Goal: Task Accomplishment & Management: Manage account settings

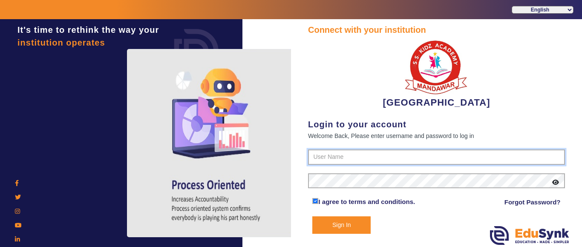
type input "9928895959"
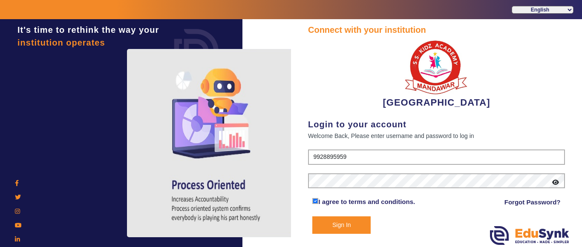
click at [334, 232] on button "Sign In" at bounding box center [342, 225] width 58 height 17
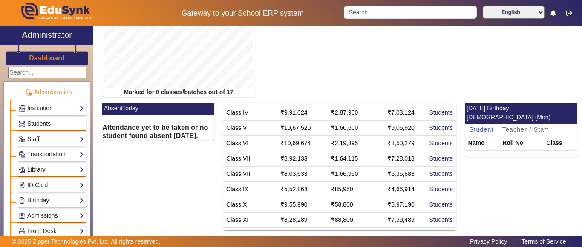
scroll to position [154, 0]
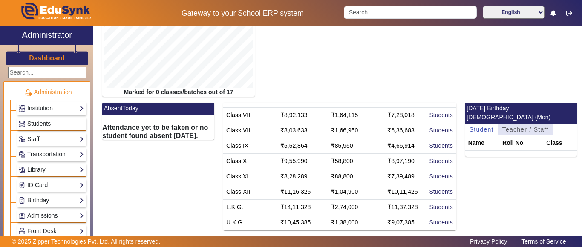
click at [518, 127] on span "Teacher / Staff" at bounding box center [526, 130] width 46 height 6
click at [482, 127] on span "Student" at bounding box center [482, 130] width 24 height 6
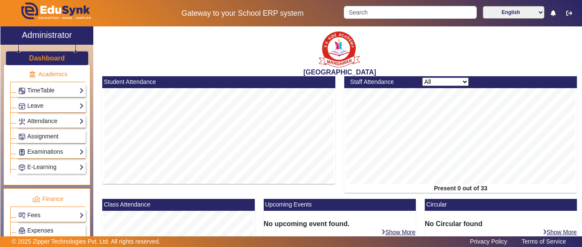
scroll to position [384, 0]
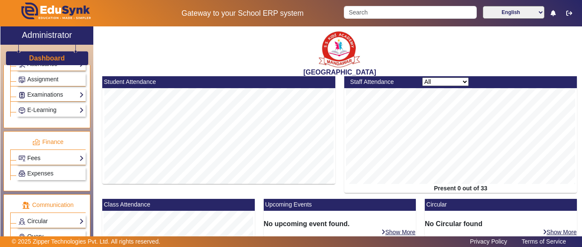
click at [36, 160] on link "Fees" at bounding box center [51, 158] width 66 height 10
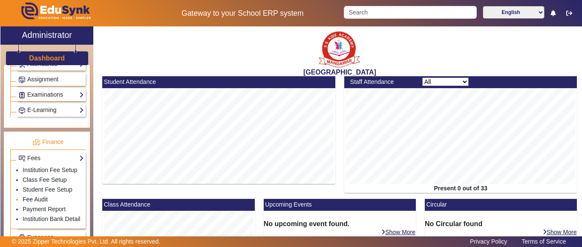
click at [34, 203] on link "Fee Audit" at bounding box center [35, 199] width 25 height 7
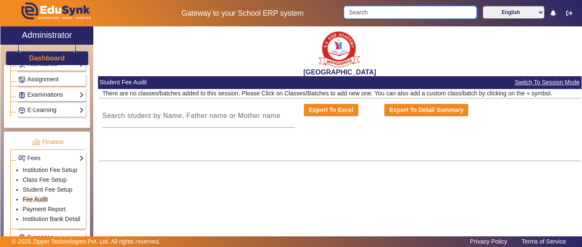
click at [382, 12] on input "Search" at bounding box center [410, 12] width 133 height 13
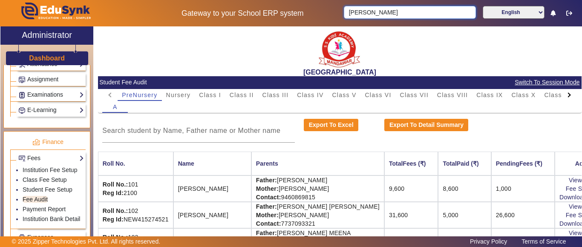
drag, startPoint x: 381, startPoint y: 11, endPoint x: 324, endPoint y: 23, distance: 58.4
click at [324, 23] on body "Gateway to your School ERP system [PERSON_NAME] English हिंदी (Hindi) ಕನ್ನಡ (Ka…" at bounding box center [291, 123] width 582 height 247
click at [323, 23] on div at bounding box center [322, 22] width 298 height 7
drag, startPoint x: 379, startPoint y: 12, endPoint x: 280, endPoint y: 20, distance: 99.2
click at [275, 16] on div "Gateway to your School ERP system [PERSON_NAME] English हिंदी (Hindi) ಕನ್ನಡ (Ka…" at bounding box center [291, 13] width 582 height 26
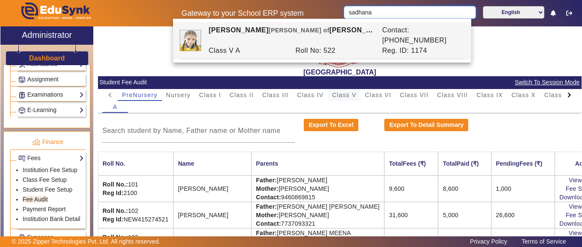
type input "sadhana"
click at [346, 94] on span "Class V" at bounding box center [344, 95] width 24 height 6
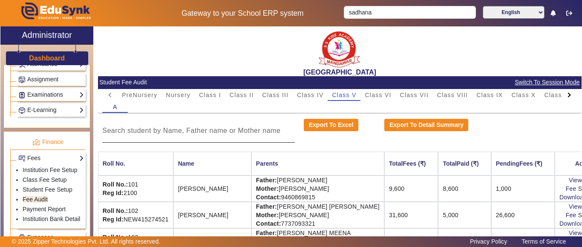
click at [160, 137] on div at bounding box center [198, 131] width 193 height 24
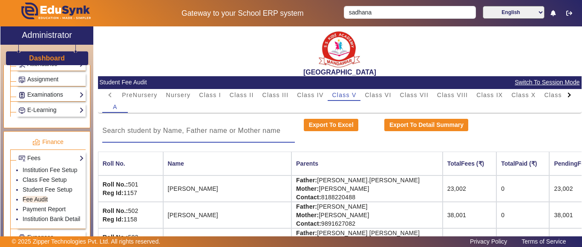
click at [161, 132] on input at bounding box center [198, 131] width 193 height 10
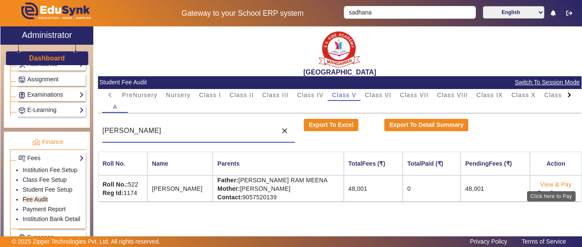
type input "[PERSON_NAME]"
click at [560, 185] on link "View & Pay" at bounding box center [557, 184] width 32 height 7
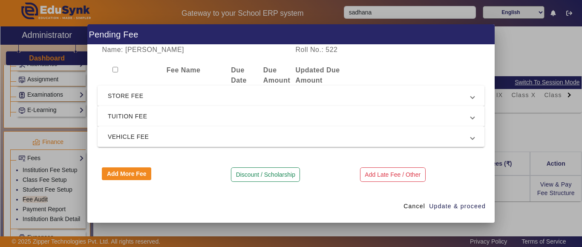
click at [142, 115] on span "TUITION FEE" at bounding box center [289, 116] width 363 height 10
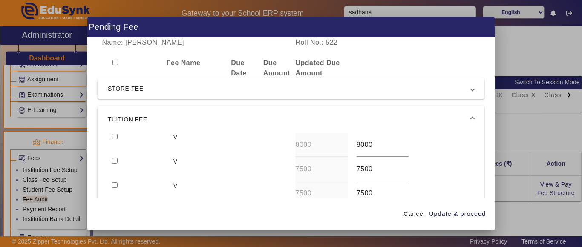
click at [113, 138] on input "checkbox" at bounding box center [115, 137] width 6 height 6
checkbox input "true"
click at [119, 162] on div at bounding box center [138, 169] width 61 height 24
click at [109, 159] on div at bounding box center [138, 169] width 61 height 24
click at [118, 160] on input "checkbox" at bounding box center [115, 161] width 6 height 6
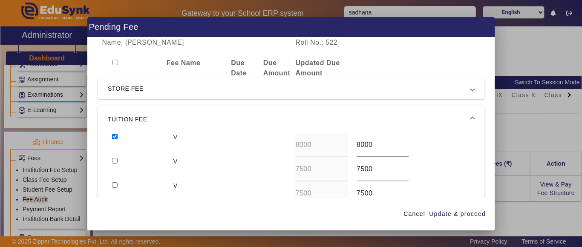
checkbox input "true"
click at [462, 215] on span "Update & proceed" at bounding box center [457, 214] width 57 height 9
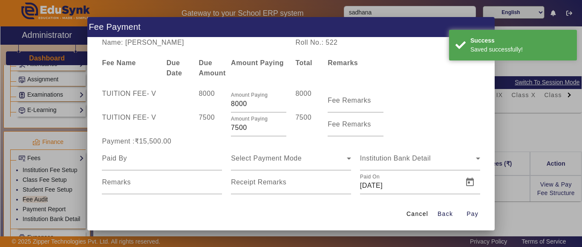
drag, startPoint x: 252, startPoint y: 129, endPoint x: 212, endPoint y: 130, distance: 40.5
click at [212, 130] on div "TUITION FEE - V 7500 Amount Paying 7500 7500 Fee Remarks" at bounding box center [291, 125] width 387 height 24
type input "2000"
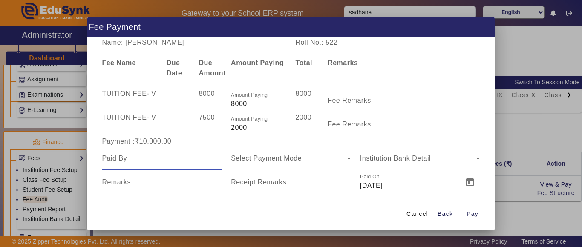
click at [169, 163] on input at bounding box center [162, 158] width 120 height 10
click at [168, 162] on input at bounding box center [162, 158] width 120 height 10
type input "sadhana"
click at [250, 161] on span "Select Payment Mode" at bounding box center [266, 158] width 71 height 7
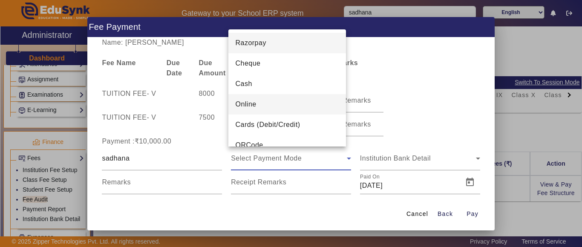
click at [261, 104] on mat-option "Online" at bounding box center [288, 104] width 118 height 20
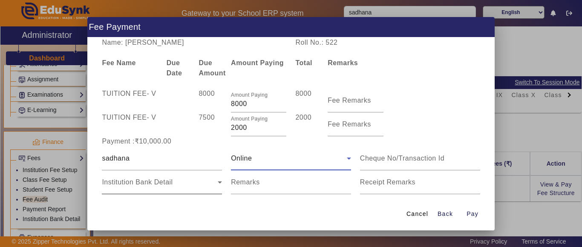
click at [128, 180] on span "Institution Bank Detail" at bounding box center [137, 182] width 71 height 7
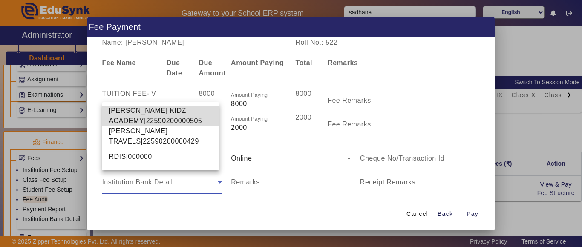
click at [139, 115] on span "[PERSON_NAME] KIDZ ACADEMY|22590200000505" at bounding box center [161, 116] width 104 height 20
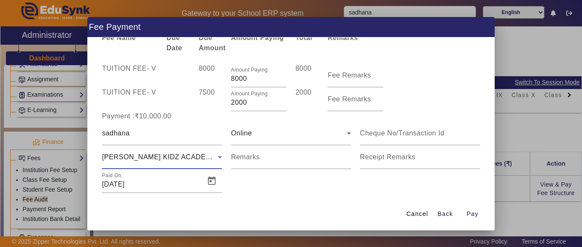
scroll to position [39, 0]
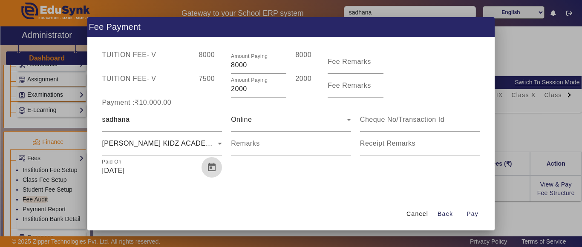
click at [209, 166] on span "Open calendar" at bounding box center [212, 167] width 20 height 20
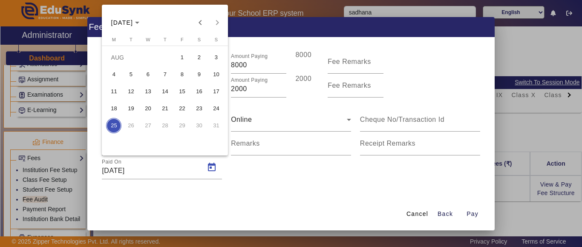
click at [150, 89] on span "13" at bounding box center [147, 91] width 15 height 15
type input "[DATE]"
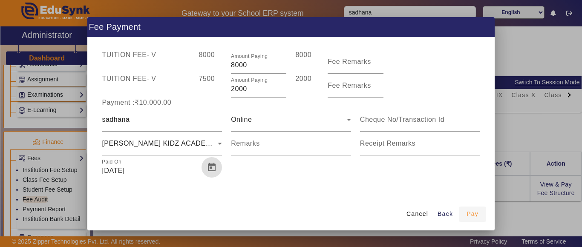
click at [473, 213] on span "Pay" at bounding box center [473, 214] width 12 height 9
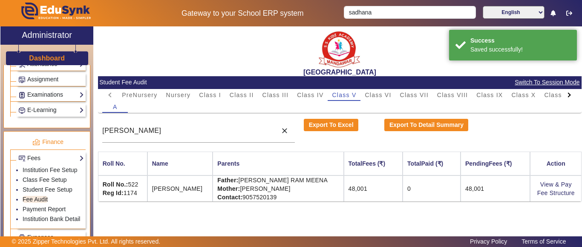
scroll to position [0, 0]
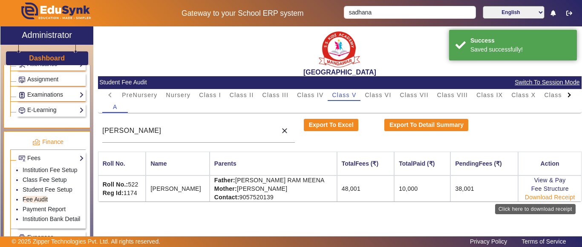
click at [550, 198] on link "Download Receipt" at bounding box center [550, 197] width 50 height 7
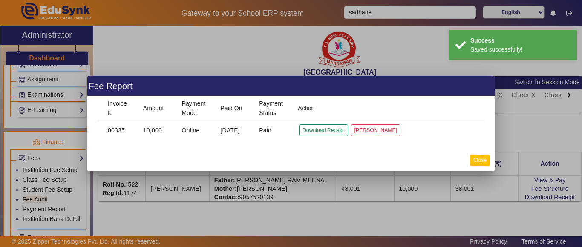
click at [482, 158] on button "Close" at bounding box center [480, 161] width 20 height 12
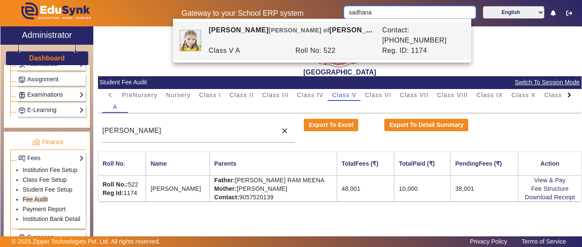
drag, startPoint x: 387, startPoint y: 14, endPoint x: 309, endPoint y: 10, distance: 78.1
click at [304, 4] on div "Gateway to your School ERP system sadhana English हिंदी (Hindi) ಕನ್ನಡ (Kannada)…" at bounding box center [291, 13] width 582 height 26
click at [218, 93] on span "Class I" at bounding box center [210, 95] width 22 height 6
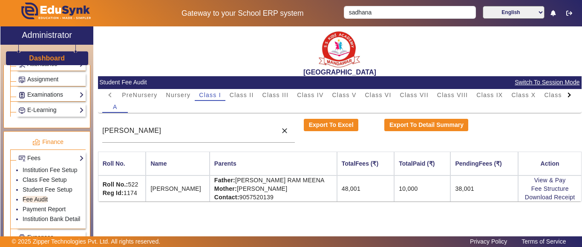
drag, startPoint x: 201, startPoint y: 136, endPoint x: 0, endPoint y: 151, distance: 201.8
click at [0, 151] on div "X Administrator Dashboard Administration Institution Institution Details Sessio…" at bounding box center [291, 141] width 582 height 230
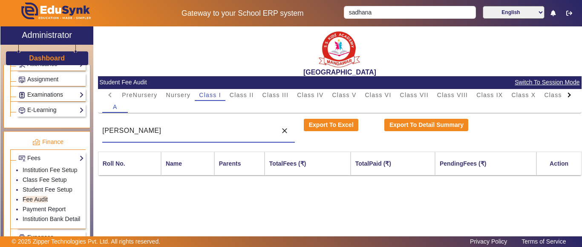
drag, startPoint x: 131, startPoint y: 135, endPoint x: 121, endPoint y: 130, distance: 10.9
click at [132, 132] on input "[PERSON_NAME]" at bounding box center [187, 131] width 171 height 10
click at [142, 134] on input "[PERSON_NAME]" at bounding box center [187, 131] width 171 height 10
drag, startPoint x: 143, startPoint y: 133, endPoint x: 106, endPoint y: 133, distance: 37.5
click at [106, 133] on input "[PERSON_NAME]" at bounding box center [187, 131] width 171 height 10
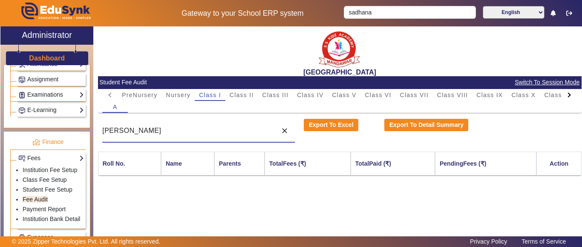
type input "s"
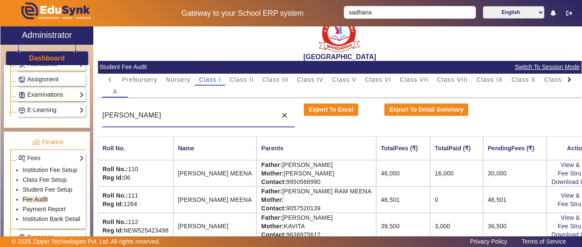
scroll to position [24, 0]
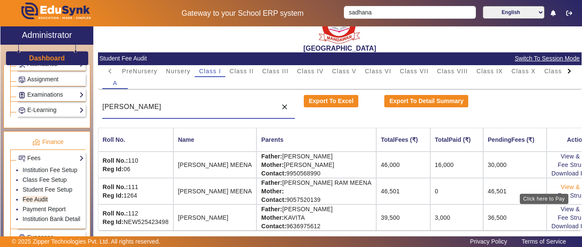
type input "[PERSON_NAME]"
click at [561, 184] on link "View & Pay" at bounding box center [577, 187] width 32 height 7
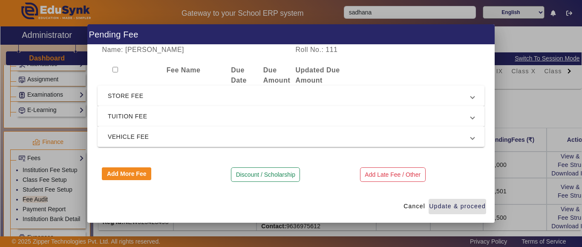
click at [127, 122] on mat-expansion-panel-header "TUITION FEE" at bounding box center [291, 116] width 387 height 20
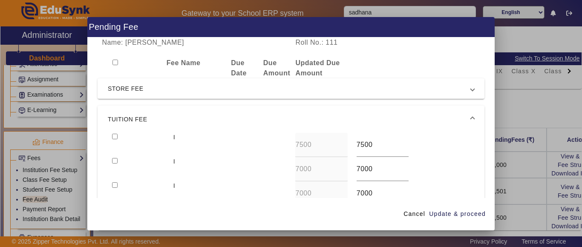
click at [113, 134] on input "checkbox" at bounding box center [115, 137] width 6 height 6
checkbox input "true"
click at [112, 161] on div at bounding box center [138, 169] width 61 height 24
click at [114, 160] on input "checkbox" at bounding box center [115, 161] width 6 height 6
checkbox input "true"
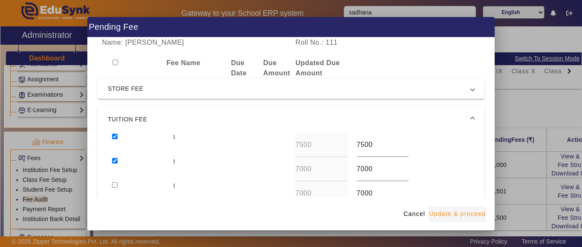
click at [470, 210] on span "Update & proceed" at bounding box center [457, 214] width 57 height 9
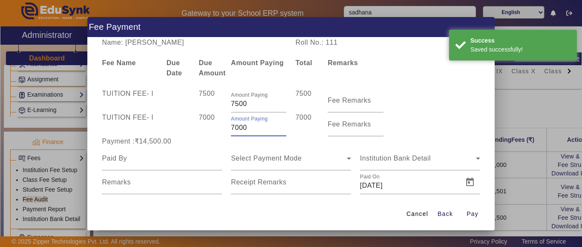
drag, startPoint x: 258, startPoint y: 131, endPoint x: 219, endPoint y: 128, distance: 39.3
click at [219, 128] on div "TUITION FEE - I 7000 Amount Paying 7000 7000 Fee Remarks" at bounding box center [291, 125] width 387 height 24
type input "2500"
click at [203, 139] on div "Payment :₹10,000.00" at bounding box center [162, 141] width 129 height 10
click at [142, 159] on input at bounding box center [162, 158] width 120 height 10
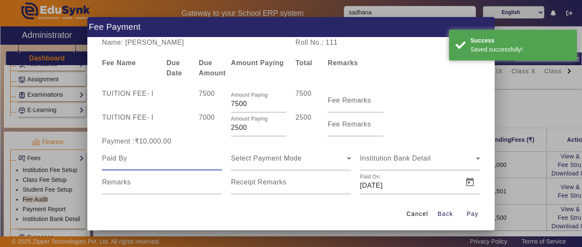
drag, startPoint x: 142, startPoint y: 159, endPoint x: 146, endPoint y: 163, distance: 6.1
click at [144, 164] on div at bounding box center [162, 159] width 120 height 24
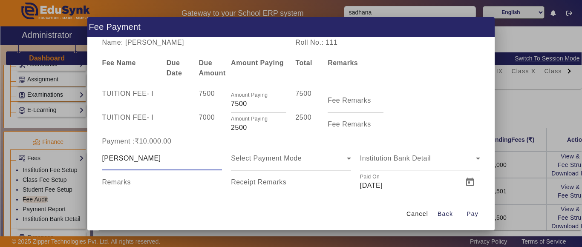
type input "[PERSON_NAME]"
click at [269, 158] on span "Select Payment Mode" at bounding box center [266, 158] width 71 height 7
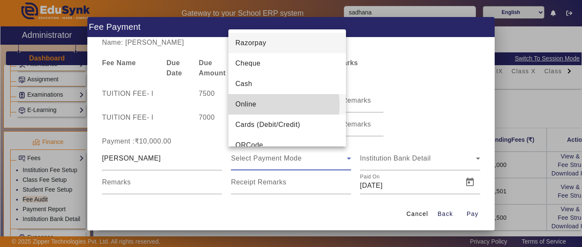
click at [256, 105] on span "Online" at bounding box center [245, 104] width 21 height 10
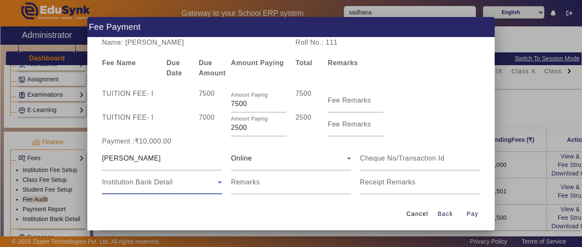
click at [124, 183] on span "Institution Bank Detail" at bounding box center [137, 182] width 71 height 7
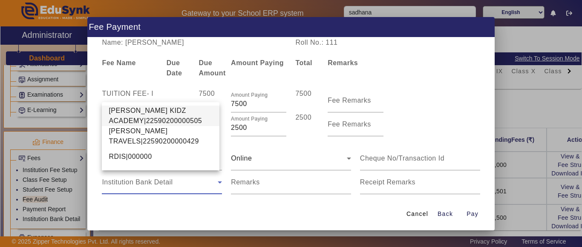
click at [238, 212] on div at bounding box center [291, 123] width 582 height 247
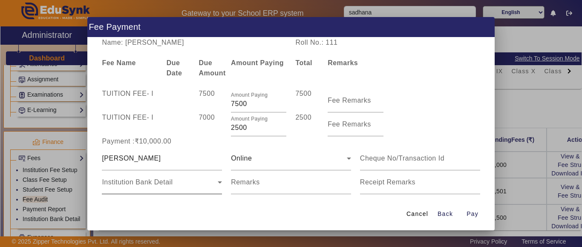
click at [170, 185] on span "Institution Bank Detail" at bounding box center [137, 182] width 71 height 7
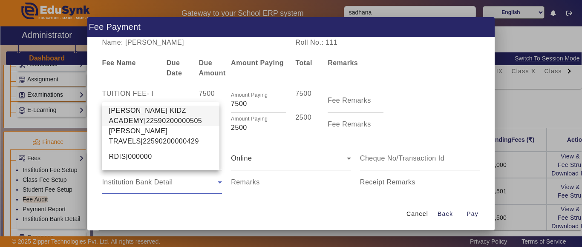
click at [149, 113] on span "[PERSON_NAME] KIDZ ACADEMY|22590200000505" at bounding box center [161, 116] width 104 height 20
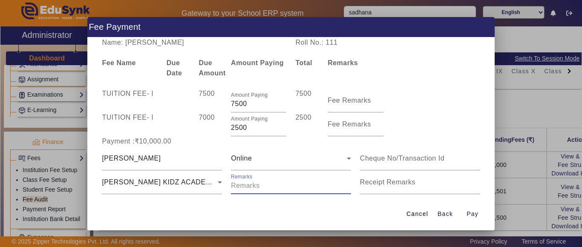
click at [268, 183] on input "Remarks" at bounding box center [291, 186] width 120 height 10
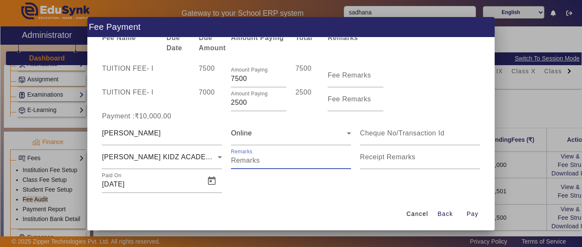
scroll to position [39, 0]
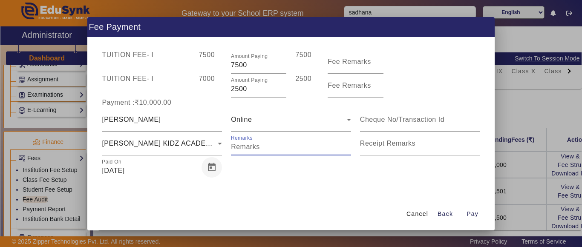
click at [210, 168] on span "Open calendar" at bounding box center [212, 167] width 20 height 20
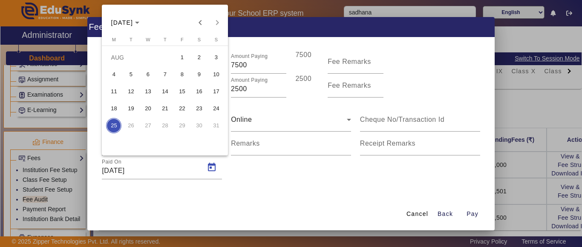
click at [149, 90] on span "13" at bounding box center [147, 91] width 15 height 15
type input "[DATE]"
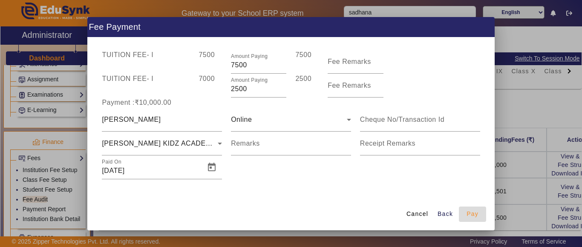
click at [475, 214] on span "Pay" at bounding box center [473, 214] width 12 height 9
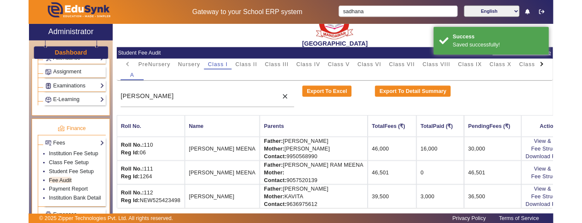
scroll to position [0, 0]
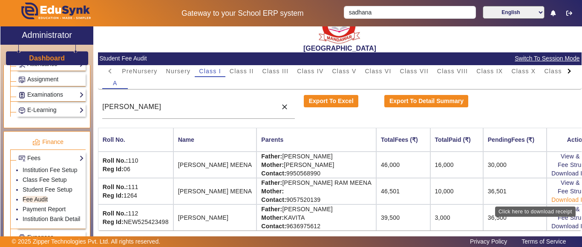
click at [552, 201] on link "Download Receipt" at bounding box center [577, 200] width 50 height 7
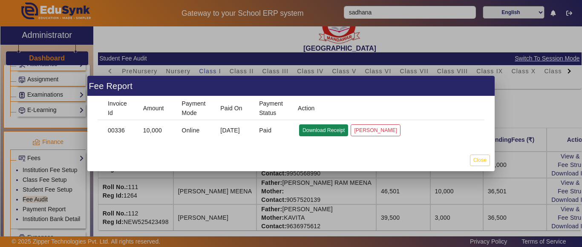
click at [323, 129] on button "Download Receipt" at bounding box center [323, 131] width 49 height 12
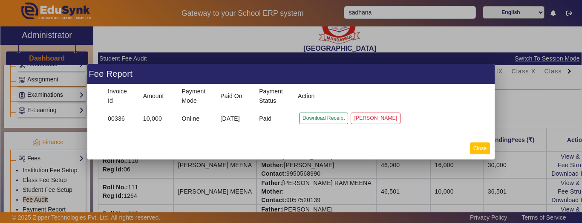
click at [478, 160] on div at bounding box center [291, 111] width 582 height 223
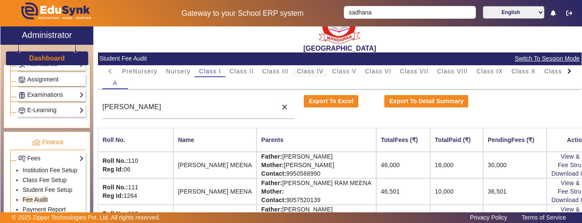
click at [316, 73] on span "Class IV" at bounding box center [310, 71] width 26 height 6
click at [361, 71] on div "Class VI" at bounding box center [378, 71] width 35 height 12
click at [355, 70] on span "Class V" at bounding box center [344, 71] width 24 height 6
drag, startPoint x: 144, startPoint y: 109, endPoint x: 72, endPoint y: 108, distance: 72.1
click at [72, 108] on div "X Administrator Dashboard Administration Institution Institution Details Sessio…" at bounding box center [291, 132] width 582 height 212
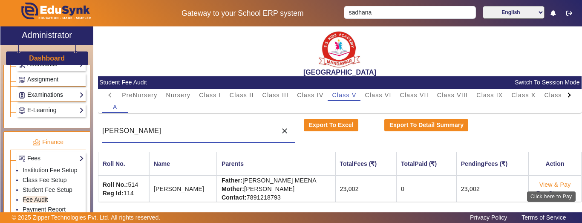
type input "[PERSON_NAME]"
click at [555, 182] on link "View & Pay" at bounding box center [556, 184] width 32 height 7
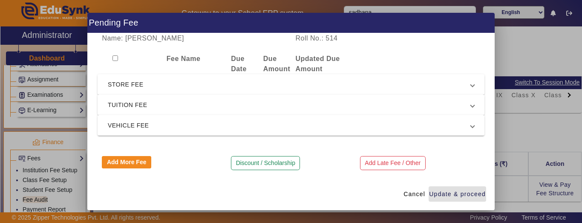
drag, startPoint x: 116, startPoint y: 59, endPoint x: 120, endPoint y: 65, distance: 7.7
click at [116, 58] on input "checkbox" at bounding box center [116, 58] width 6 height 6
checkbox input "true"
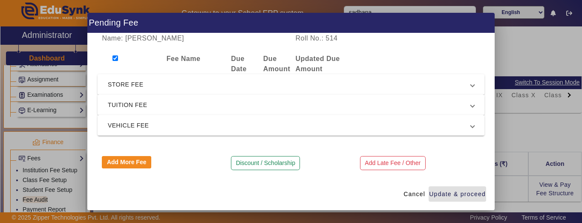
checkbox input "true"
click at [135, 84] on span "STORE FEE" at bounding box center [289, 84] width 363 height 10
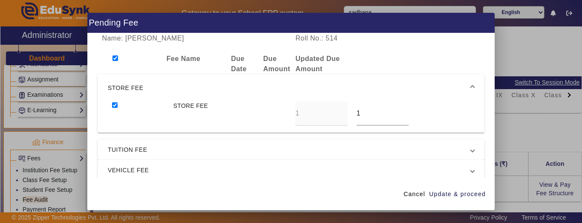
drag, startPoint x: 366, startPoint y: 113, endPoint x: 327, endPoint y: 112, distance: 38.8
click at [327, 112] on div "STORE FEE 1 1" at bounding box center [291, 113] width 367 height 24
type input "0"
click at [453, 191] on span "Update & proceed" at bounding box center [457, 194] width 57 height 9
type input "0"
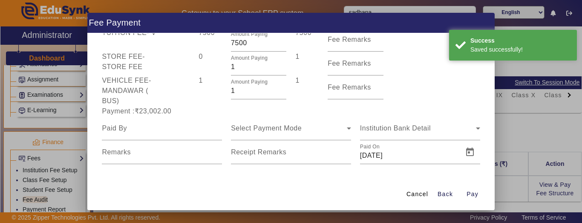
scroll to position [109, 0]
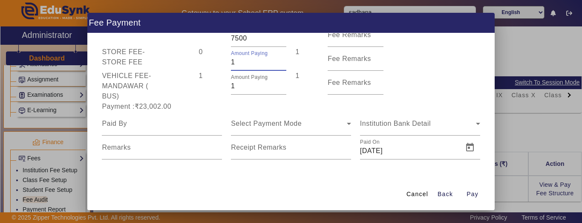
drag, startPoint x: 236, startPoint y: 64, endPoint x: 217, endPoint y: 61, distance: 19.0
click at [217, 61] on div "STORE FEE - STORE FEE 0 Amount Paying 1 1 Fee Remarks" at bounding box center [291, 59] width 387 height 24
type input "0"
drag, startPoint x: 253, startPoint y: 87, endPoint x: 215, endPoint y: 84, distance: 38.0
click at [215, 84] on div "VEHICLE FEE - MANDAWAR ( BUS) 1 Amount Paying 1 1 Fee Remarks" at bounding box center [291, 86] width 387 height 31
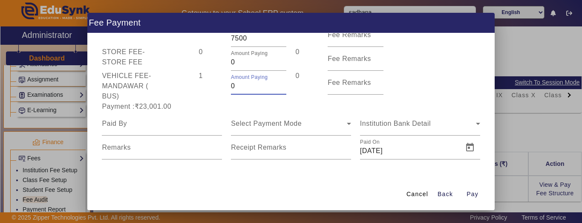
type input "0"
click at [209, 94] on div "1" at bounding box center [210, 86] width 32 height 31
click at [145, 128] on input at bounding box center [162, 124] width 120 height 10
click at [144, 128] on input at bounding box center [162, 124] width 120 height 10
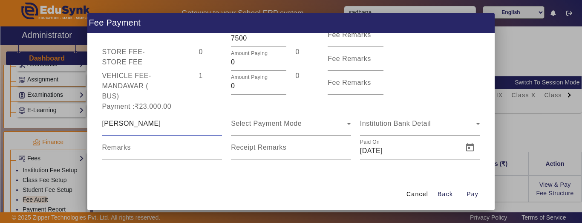
type input "[PERSON_NAME]"
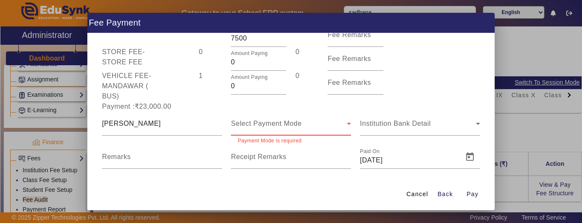
click at [269, 122] on span "Select Payment Mode" at bounding box center [266, 123] width 71 height 7
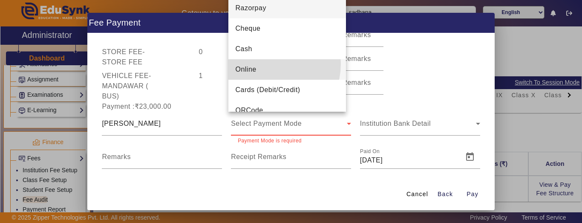
click at [266, 64] on mat-option "Online" at bounding box center [288, 69] width 118 height 20
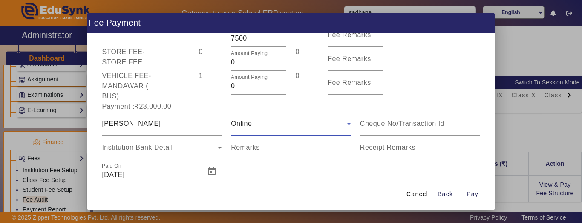
click at [155, 152] on div "Institution Bank Detail" at bounding box center [160, 147] width 116 height 10
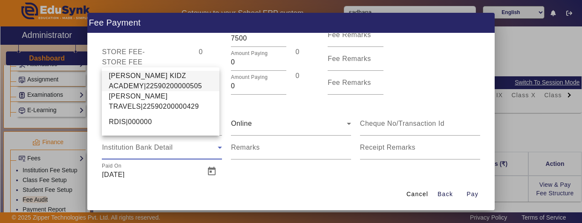
click at [145, 81] on span "[PERSON_NAME] KIDZ ACADEMY|22590200000505" at bounding box center [161, 81] width 104 height 20
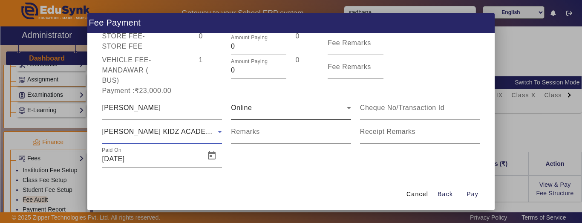
scroll to position [133, 0]
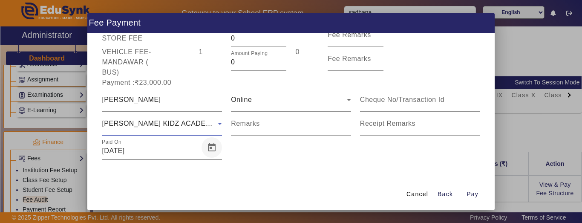
click at [213, 144] on span "Open calendar" at bounding box center [212, 147] width 20 height 20
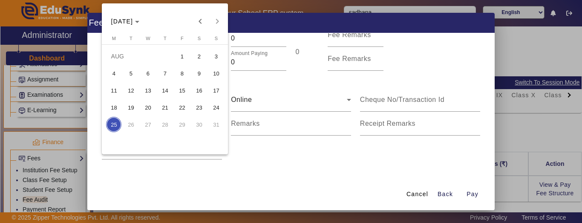
click at [197, 106] on span "23" at bounding box center [198, 107] width 15 height 15
type input "[DATE]"
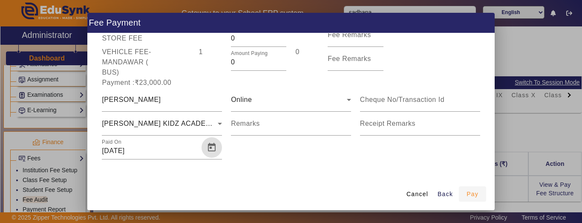
click at [477, 193] on span "Pay" at bounding box center [473, 194] width 12 height 9
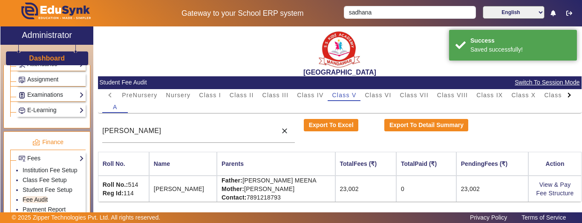
scroll to position [1, 0]
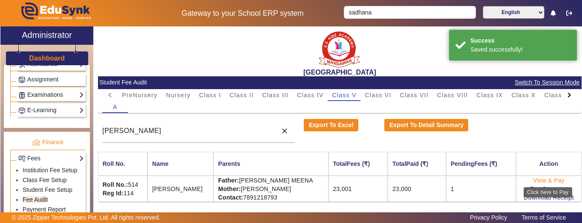
click at [541, 177] on link "View & Pay" at bounding box center [549, 180] width 32 height 7
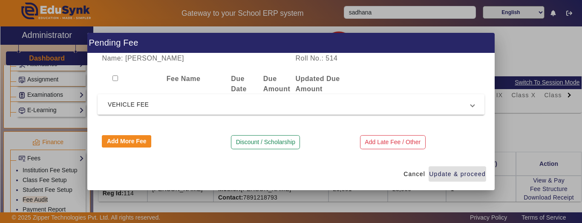
click at [137, 96] on mat-expansion-panel-header "VEHICLE FEE" at bounding box center [291, 104] width 387 height 20
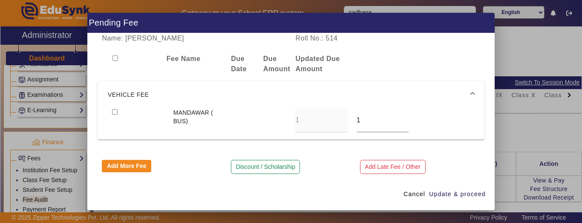
drag, startPoint x: 113, startPoint y: 109, endPoint x: 187, endPoint y: 123, distance: 75.9
click at [113, 110] on input "checkbox" at bounding box center [115, 112] width 6 height 6
checkbox input "true"
drag, startPoint x: 371, startPoint y: 120, endPoint x: 337, endPoint y: 120, distance: 33.7
click at [337, 120] on div "MANDAWAR ( BUS) 1 1" at bounding box center [291, 120] width 367 height 24
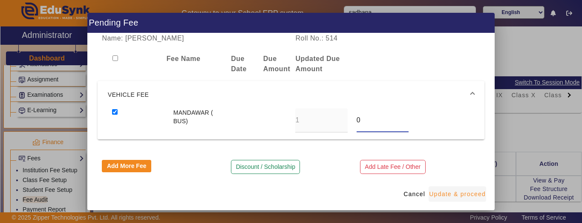
type input "0"
click at [450, 193] on span "Update & proceed" at bounding box center [457, 194] width 57 height 9
type input "0"
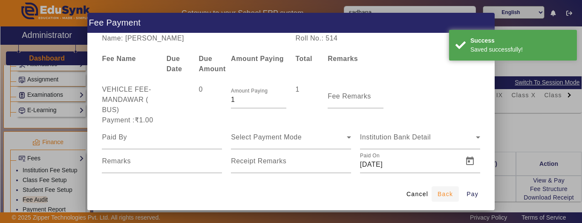
click at [448, 193] on span "Back" at bounding box center [445, 194] width 15 height 9
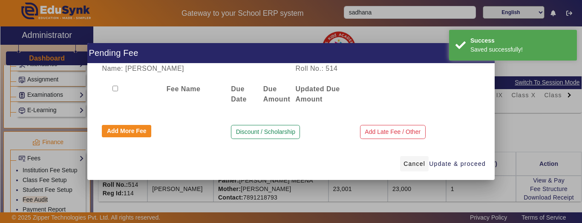
click at [414, 164] on span "Cancel" at bounding box center [415, 163] width 22 height 9
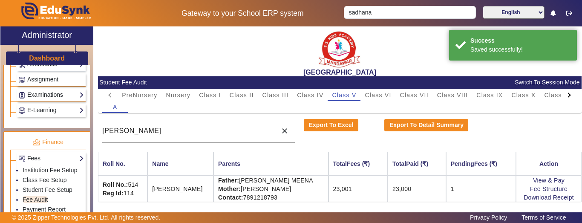
click at [552, 130] on div "[PERSON_NAME] close Export To Excel Export To Detail Summary" at bounding box center [340, 131] width 484 height 24
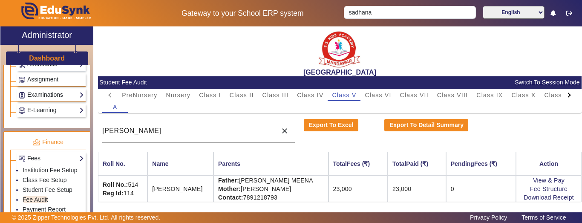
scroll to position [85, 0]
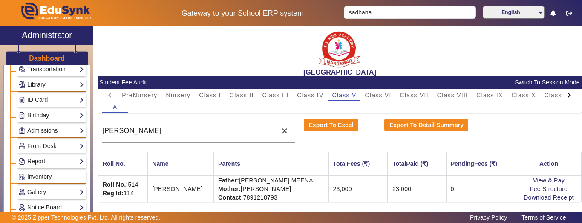
click at [54, 59] on h3 "Dashboard" at bounding box center [47, 58] width 36 height 8
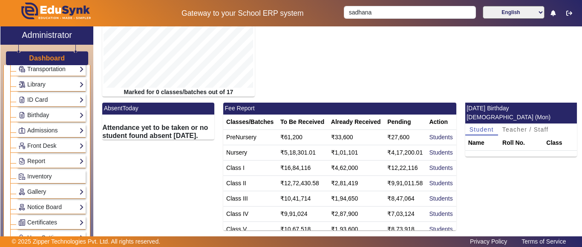
scroll to position [154, 0]
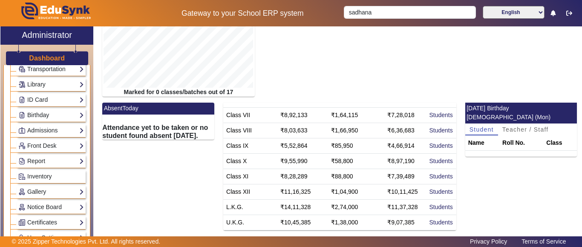
drag, startPoint x: 101, startPoint y: 125, endPoint x: 195, endPoint y: 140, distance: 94.6
click at [210, 142] on div "AbsentToday Attendance yet to be taken or no student found absent [DATE]." at bounding box center [158, 170] width 121 height 134
click at [194, 139] on h6 "Attendance yet to be taken or no student found absent [DATE]." at bounding box center [158, 132] width 112 height 16
drag, startPoint x: 195, startPoint y: 139, endPoint x: 104, endPoint y: 127, distance: 92.4
click at [104, 127] on h6 "Attendance yet to be taken or no student found absent [DATE]." at bounding box center [158, 132] width 112 height 16
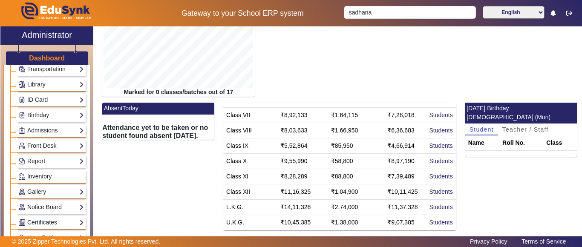
click at [104, 127] on h6 "Attendance yet to be taken or no student found absent [DATE]." at bounding box center [158, 132] width 112 height 16
drag, startPoint x: 103, startPoint y: 126, endPoint x: 213, endPoint y: 137, distance: 110.9
click at [213, 137] on div "AbsentToday Attendance yet to be taken or no student found absent [DATE]." at bounding box center [158, 170] width 121 height 134
click at [201, 138] on h6 "Attendance yet to be taken or no student found absent [DATE]." at bounding box center [158, 132] width 112 height 16
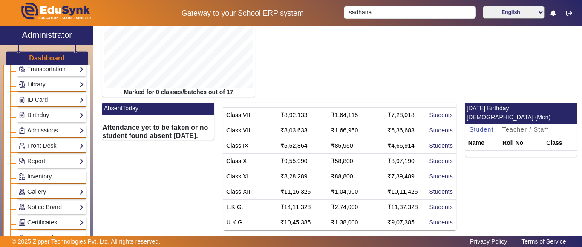
click at [195, 137] on h6 "Attendance yet to be taken or no student found absent [DATE]." at bounding box center [158, 132] width 112 height 16
drag, startPoint x: 195, startPoint y: 136, endPoint x: 103, endPoint y: 129, distance: 92.4
click at [103, 129] on h6 "Attendance yet to be taken or no student found absent [DATE]." at bounding box center [158, 132] width 112 height 16
drag, startPoint x: 102, startPoint y: 127, endPoint x: 199, endPoint y: 137, distance: 97.7
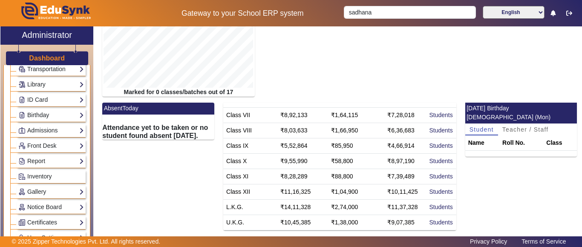
click at [199, 137] on div "AbsentToday Attendance yet to be taken or no student found absent [DATE]." at bounding box center [158, 170] width 121 height 134
click at [200, 137] on h6 "Attendance yet to be taken or no student found absent [DATE]." at bounding box center [158, 132] width 112 height 16
click at [515, 127] on span "Teacher / Staff" at bounding box center [526, 130] width 46 height 6
click at [484, 127] on span "Student" at bounding box center [482, 130] width 24 height 6
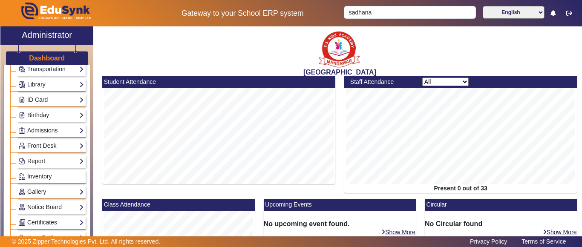
scroll to position [219, 0]
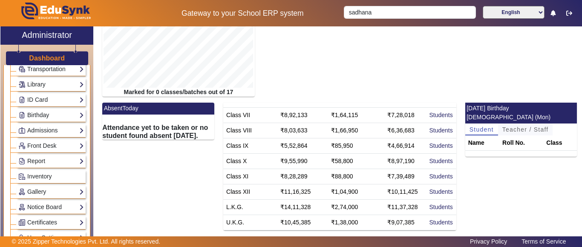
click at [511, 127] on span "Teacher / Staff" at bounding box center [526, 130] width 46 height 6
click at [498, 124] on div "Teacher / Staff" at bounding box center [525, 130] width 55 height 12
click at [481, 127] on span "Student" at bounding box center [482, 130] width 24 height 6
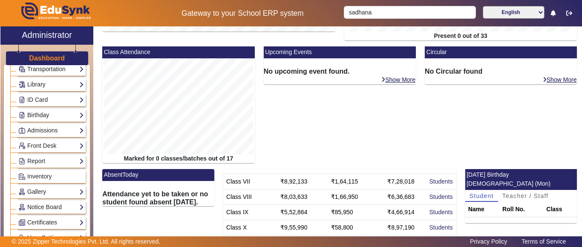
scroll to position [0, 0]
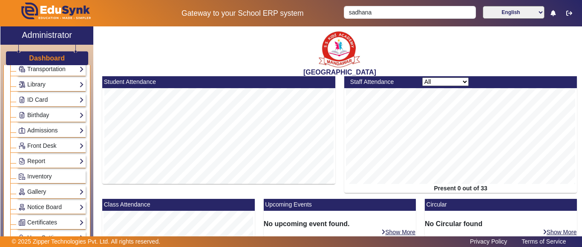
click at [55, 57] on h3 "Dashboard" at bounding box center [47, 58] width 36 height 8
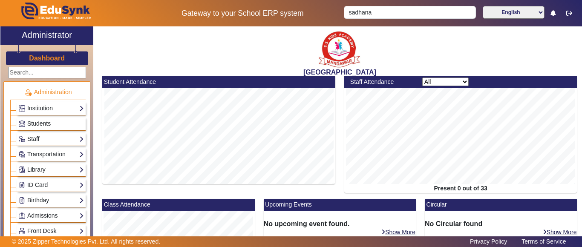
click at [47, 52] on div "Dashboard" at bounding box center [46, 55] width 93 height 20
click at [49, 57] on h3 "Dashboard" at bounding box center [47, 58] width 36 height 8
click at [54, 56] on h3 "Dashboard" at bounding box center [47, 58] width 36 height 8
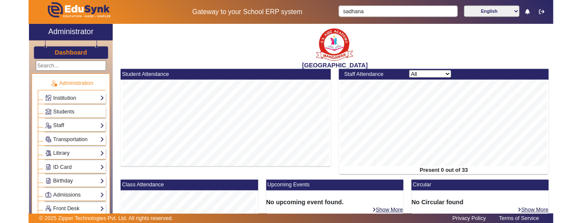
scroll to position [219, 0]
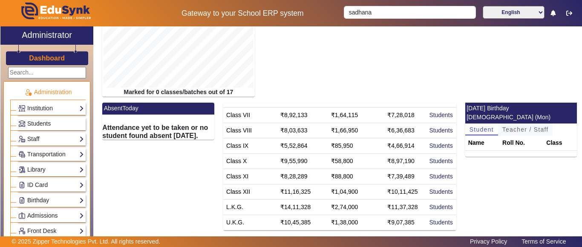
click at [513, 127] on span "Teacher / Staff" at bounding box center [526, 130] width 46 height 6
click at [481, 127] on span "Student" at bounding box center [482, 130] width 24 height 6
click at [520, 127] on span "Teacher / Staff" at bounding box center [526, 130] width 46 height 6
click at [478, 127] on span "Student" at bounding box center [482, 130] width 24 height 6
click at [54, 54] on h3 "Dashboard" at bounding box center [47, 58] width 36 height 8
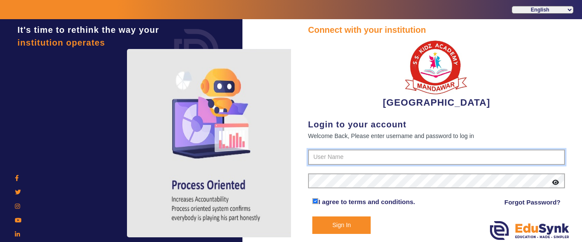
type input "9928895959"
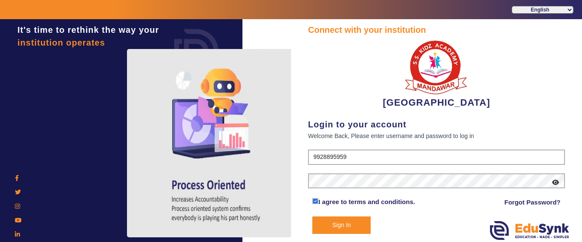
click at [337, 228] on button "Sign In" at bounding box center [342, 225] width 58 height 17
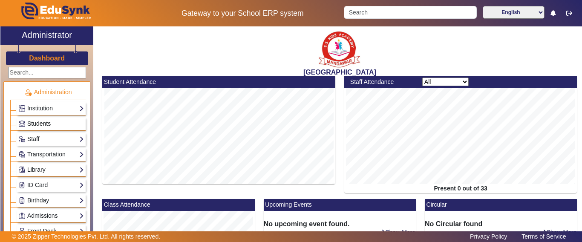
click at [38, 122] on span "Students" at bounding box center [38, 123] width 23 height 7
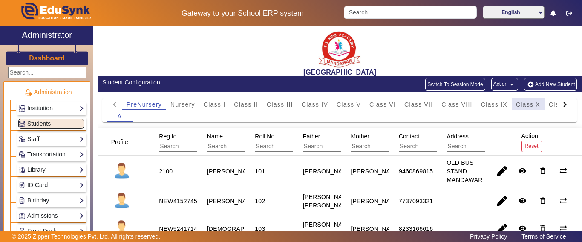
click at [522, 106] on span "Class X" at bounding box center [528, 104] width 24 height 6
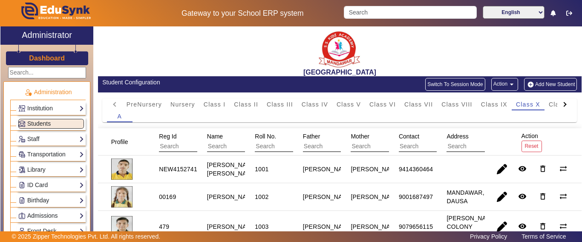
click at [562, 105] on div at bounding box center [564, 104] width 5 height 5
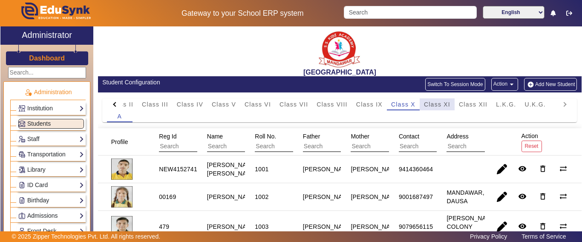
click at [442, 110] on span "Class XI" at bounding box center [437, 104] width 26 height 12
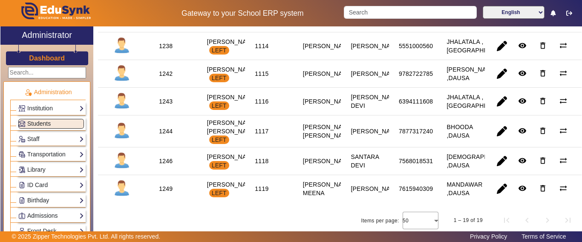
scroll to position [543, 0]
click at [259, 165] on mat-cell "1118" at bounding box center [269, 162] width 48 height 28
click at [539, 156] on mat-icon "delete_outline" at bounding box center [543, 160] width 9 height 9
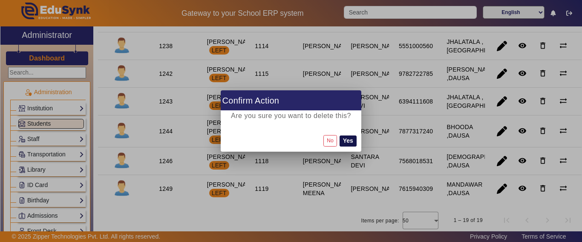
click at [356, 140] on button "Yes" at bounding box center [348, 141] width 17 height 11
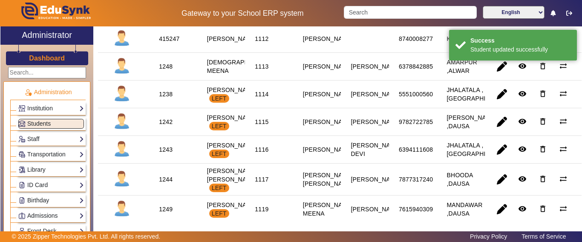
scroll to position [511, 0]
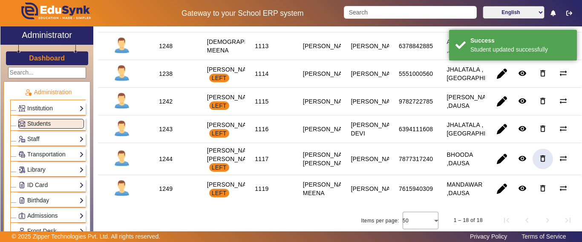
click at [539, 154] on mat-icon "delete_outline" at bounding box center [543, 158] width 9 height 9
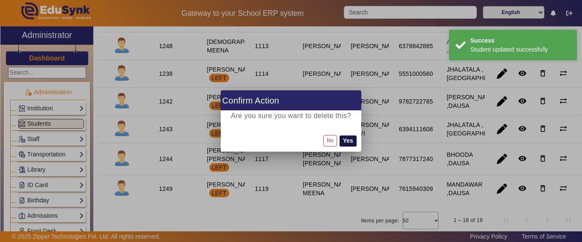
click at [355, 139] on button "Yes" at bounding box center [348, 141] width 17 height 11
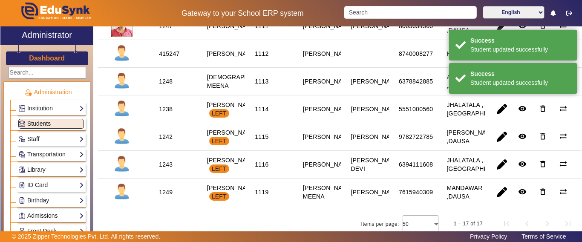
scroll to position [471, 0]
